Goal: Find specific page/section: Find specific page/section

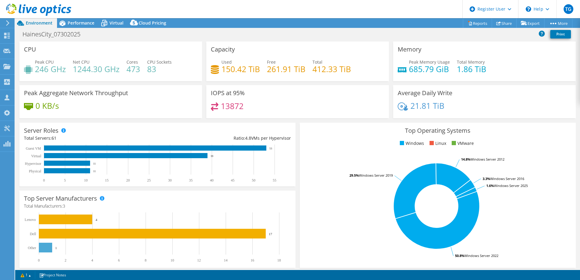
select select "USD"
drag, startPoint x: 98, startPoint y: 21, endPoint x: 75, endPoint y: 25, distance: 22.4
click at [98, 21] on div "Performance" at bounding box center [78, 23] width 42 height 10
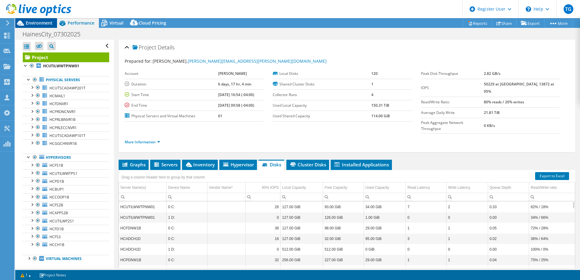
click at [41, 22] on span "Environment" at bounding box center [39, 23] width 27 height 6
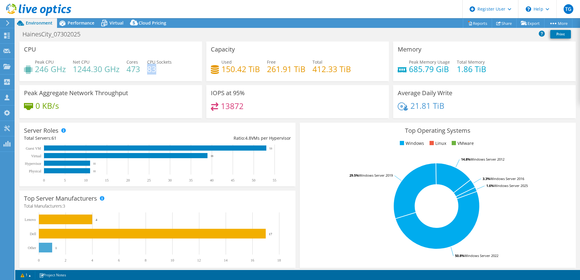
drag, startPoint x: 148, startPoint y: 67, endPoint x: 163, endPoint y: 66, distance: 15.5
click at [163, 66] on h4 "83" at bounding box center [159, 69] width 25 height 7
drag, startPoint x: 163, startPoint y: 66, endPoint x: 159, endPoint y: 68, distance: 5.0
click at [159, 68] on h4 "83" at bounding box center [159, 69] width 25 height 7
drag, startPoint x: 151, startPoint y: 68, endPoint x: 156, endPoint y: 68, distance: 5.8
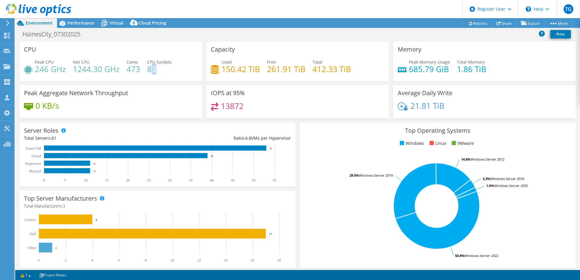
click at [156, 68] on h4 "83" at bounding box center [159, 69] width 25 height 7
drag, startPoint x: 156, startPoint y: 68, endPoint x: 149, endPoint y: 70, distance: 8.2
click at [149, 70] on h4 "83" at bounding box center [159, 69] width 25 height 7
drag, startPoint x: 148, startPoint y: 71, endPoint x: 156, endPoint y: 68, distance: 9.0
click at [156, 68] on h4 "83" at bounding box center [159, 69] width 25 height 7
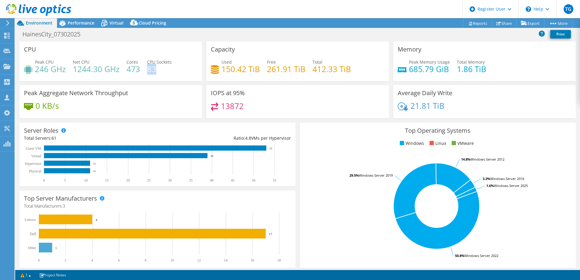
drag, startPoint x: 156, startPoint y: 68, endPoint x: 168, endPoint y: 72, distance: 12.7
click at [168, 72] on h4 "83" at bounding box center [159, 69] width 25 height 7
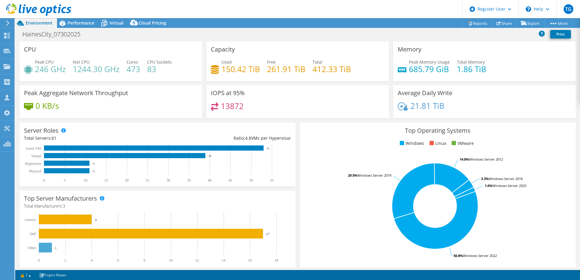
select select "USD"
